Goal: Use online tool/utility

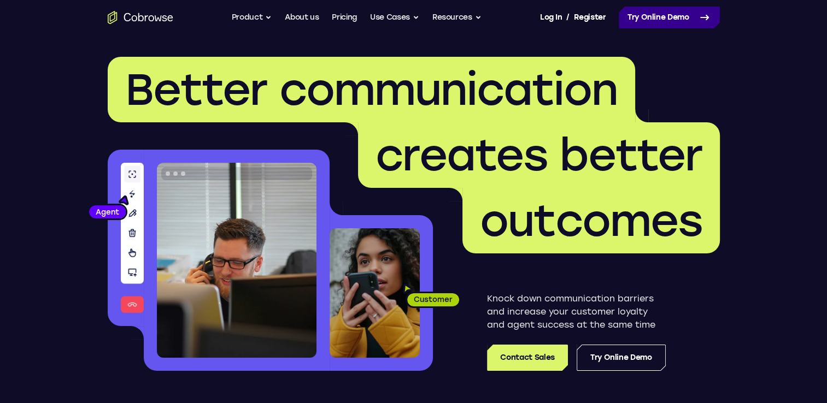
click at [653, 17] on link "Try Online Demo" at bounding box center [669, 18] width 101 height 22
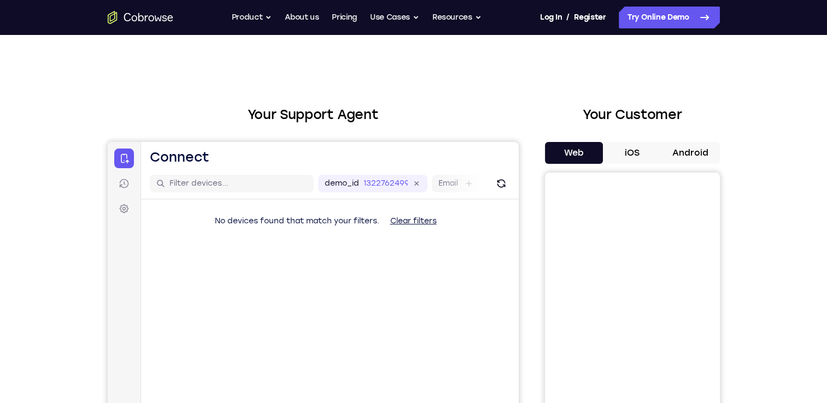
click at [673, 154] on button "Android" at bounding box center [690, 153] width 58 height 22
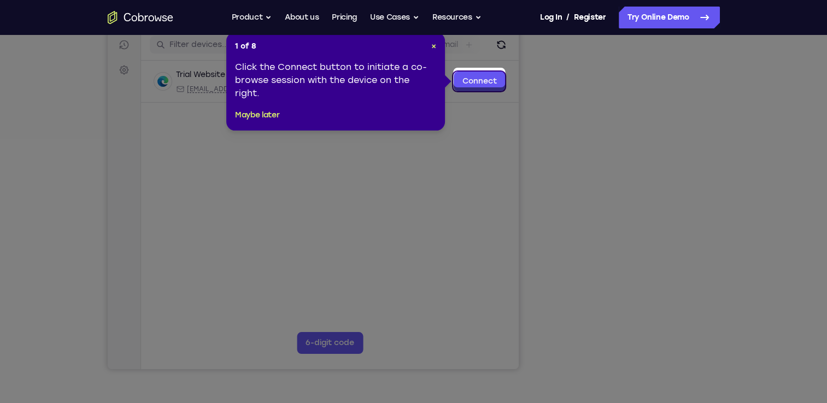
scroll to position [118, 0]
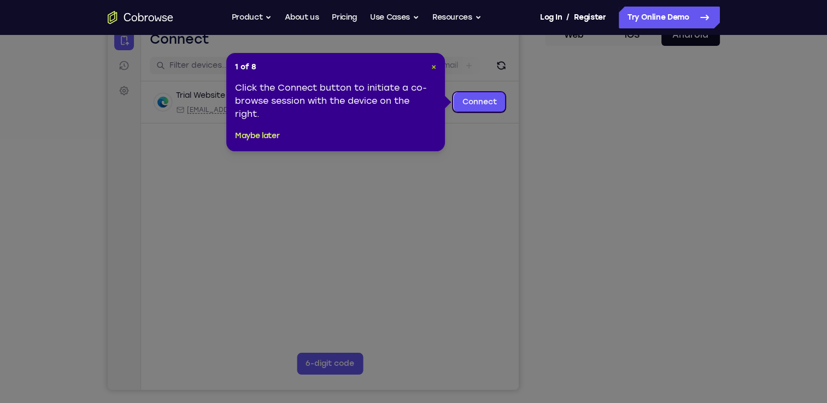
click at [431, 66] on span "×" at bounding box center [433, 66] width 5 height 9
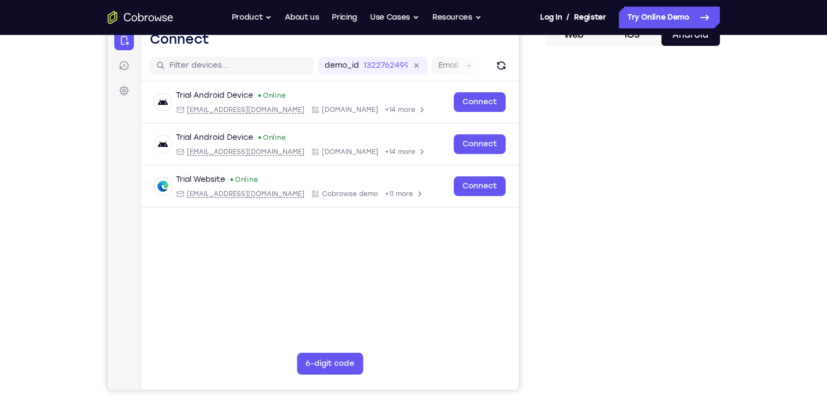
drag, startPoint x: 709, startPoint y: 76, endPoint x: 529, endPoint y: 220, distance: 230.6
click at [529, 220] on div "Your Support Agent Your Customer Web iOS Android" at bounding box center [414, 189] width 612 height 404
drag, startPoint x: 554, startPoint y: 199, endPoint x: 542, endPoint y: 316, distance: 117.0
click at [542, 316] on div "Your Support Agent Your Customer Web iOS Android" at bounding box center [414, 189] width 612 height 404
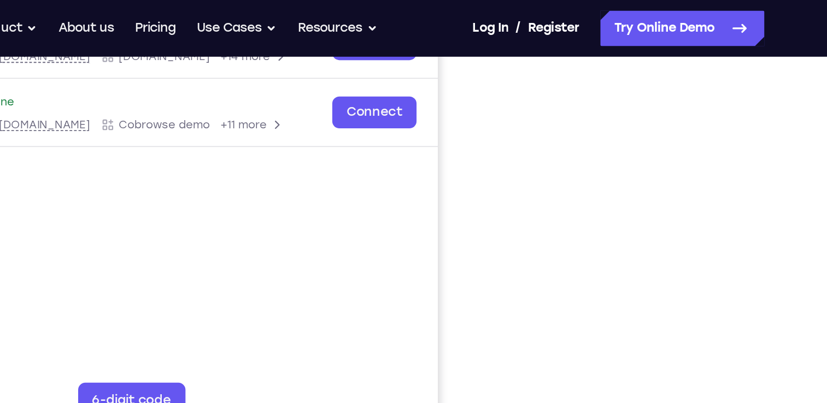
scroll to position [234, 0]
